Goal: Find specific page/section: Find specific page/section

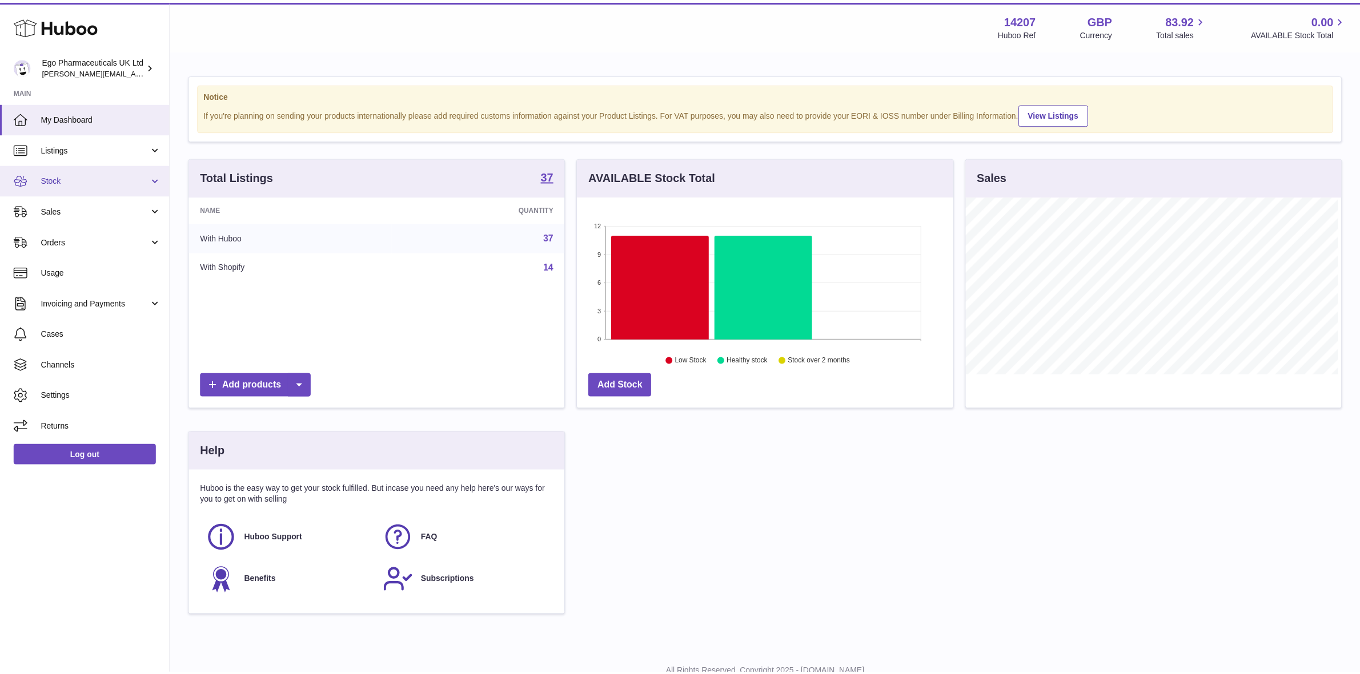
scroll to position [178, 379]
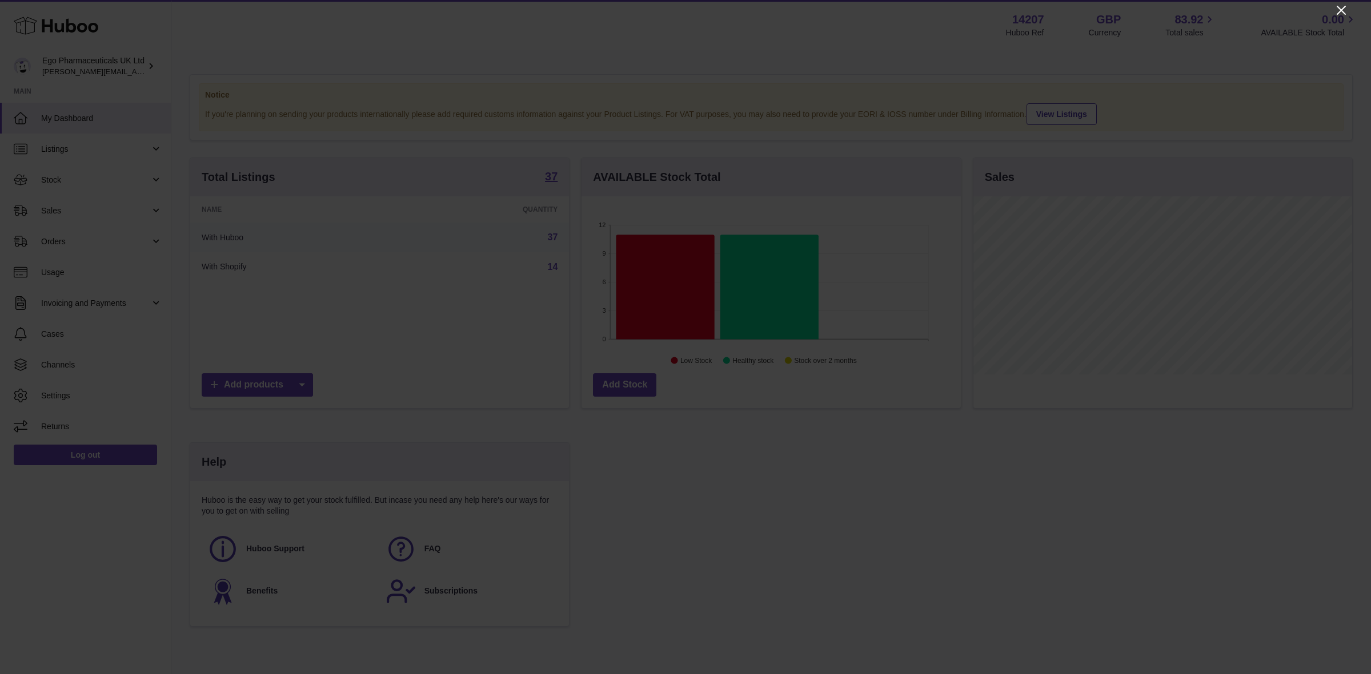
click at [1343, 7] on icon "Close" at bounding box center [1340, 10] width 9 height 9
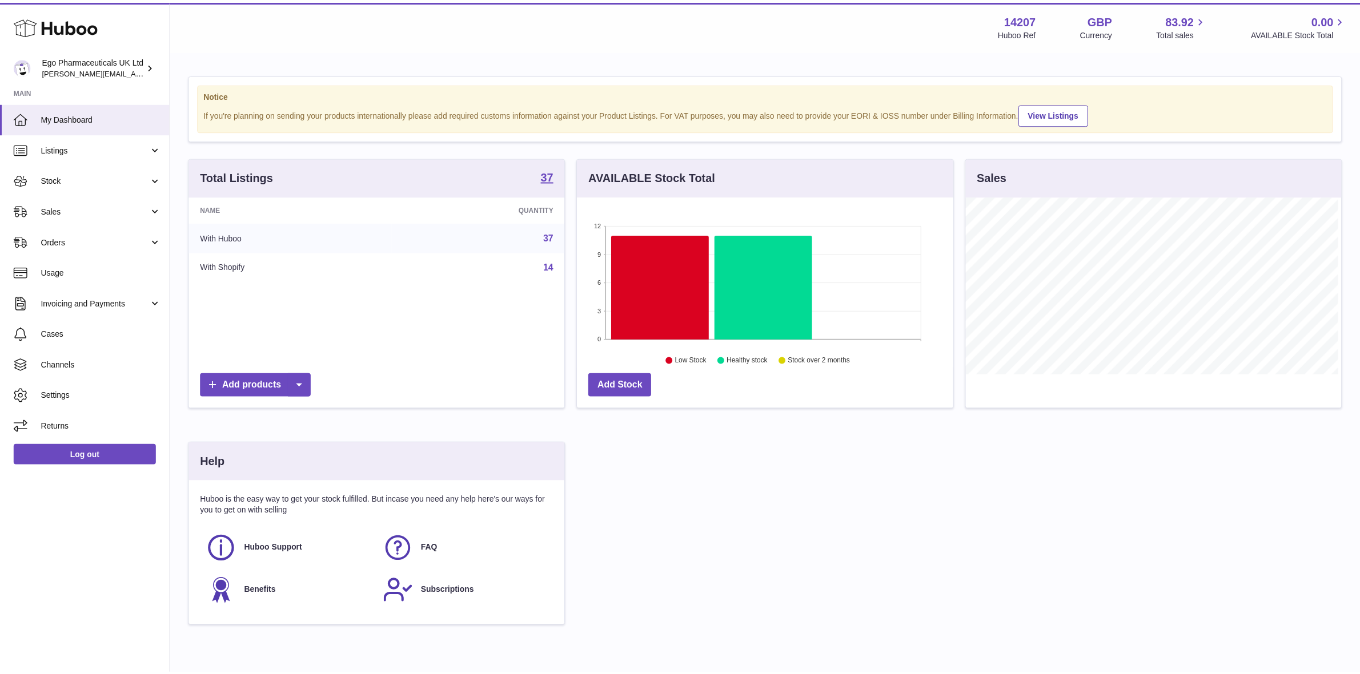
scroll to position [570938, 570741]
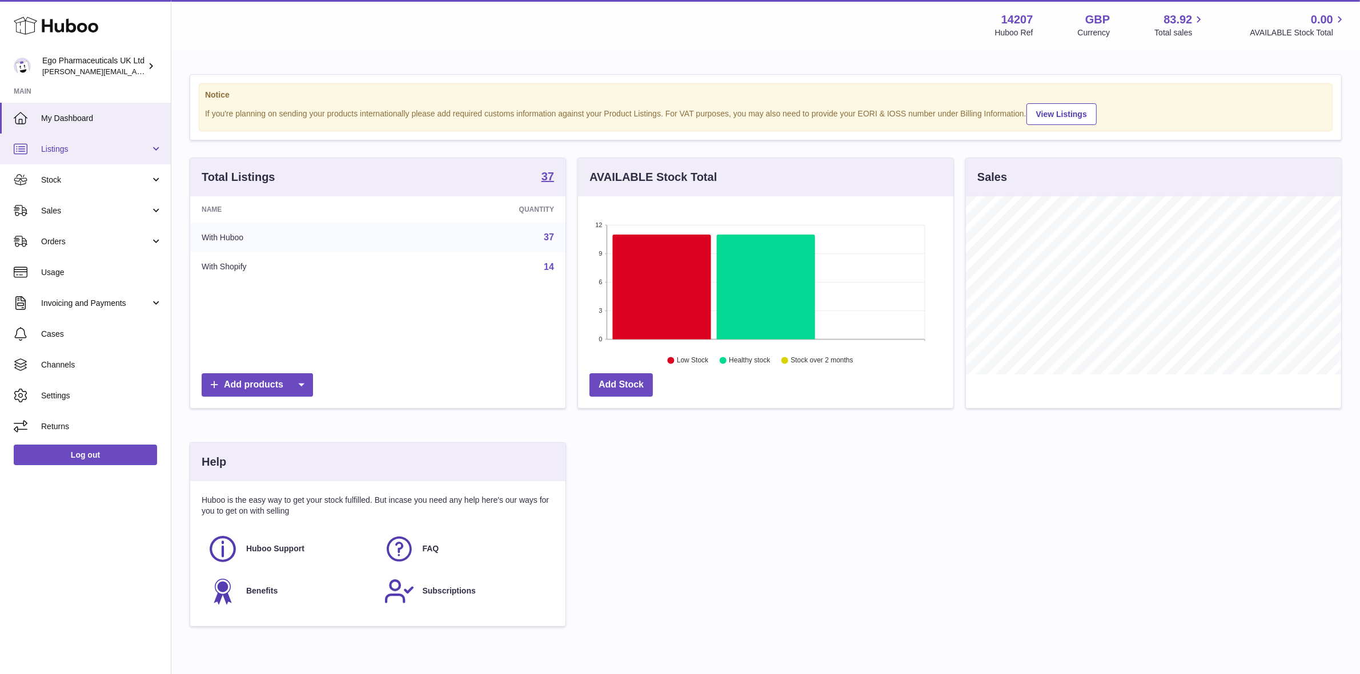
click at [90, 146] on span "Listings" at bounding box center [95, 149] width 109 height 11
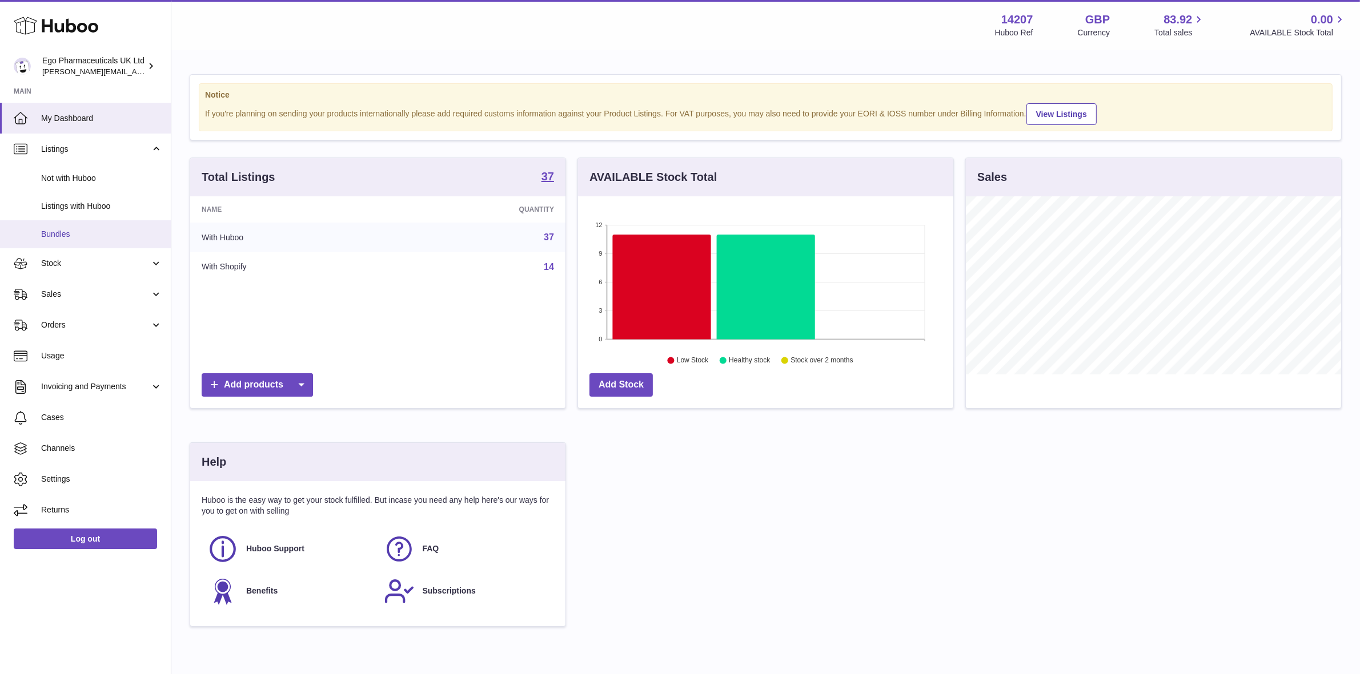
click at [65, 240] on link "Bundles" at bounding box center [85, 234] width 171 height 28
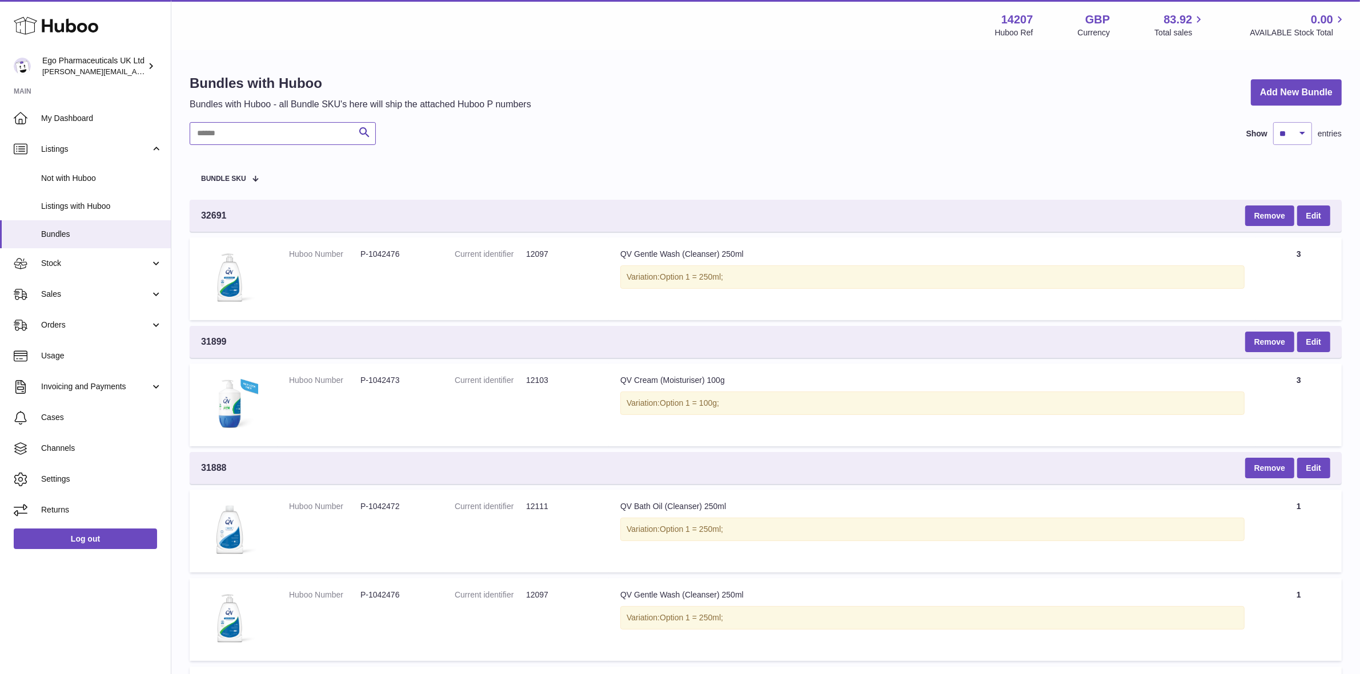
click at [216, 136] on input "text" at bounding box center [283, 133] width 186 height 23
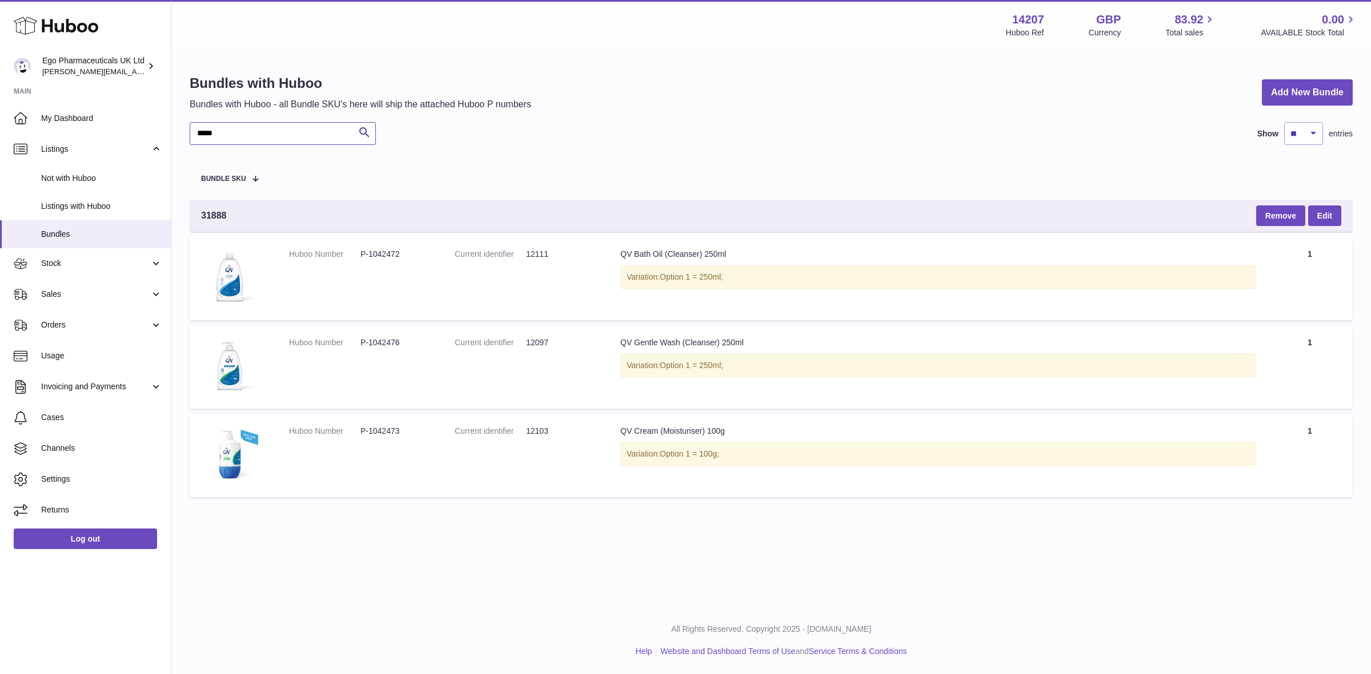
type input "*****"
